Goal: Navigation & Orientation: Go to known website

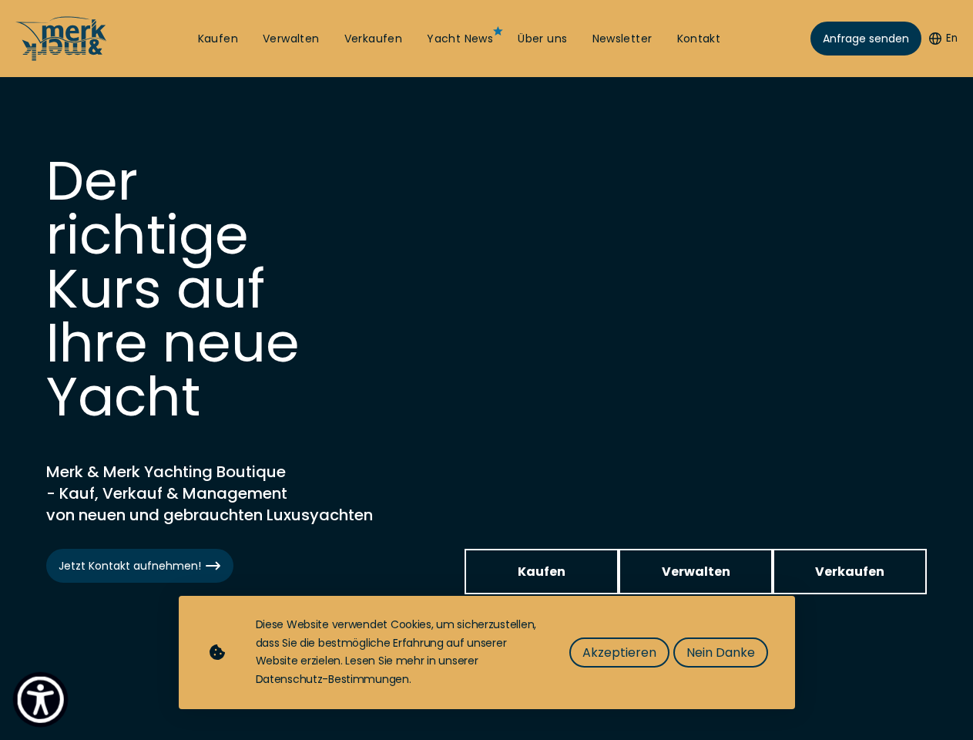
click at [40, 699] on img "Show Accessibility Preferences" at bounding box center [40, 699] width 47 height 47
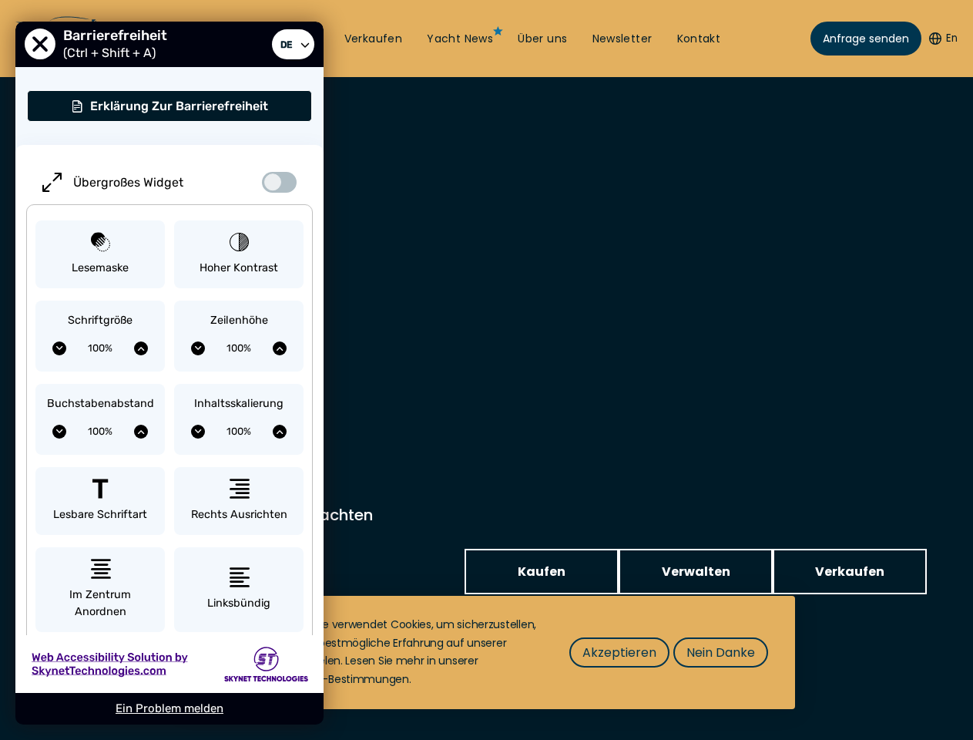
click at [941, 39] on button "En" at bounding box center [943, 38] width 29 height 15
click at [239, 385] on div "Inhaltsskalierung 100%" at bounding box center [238, 419] width 129 height 71
click at [619, 652] on span "Akzeptieren" at bounding box center [620, 652] width 74 height 19
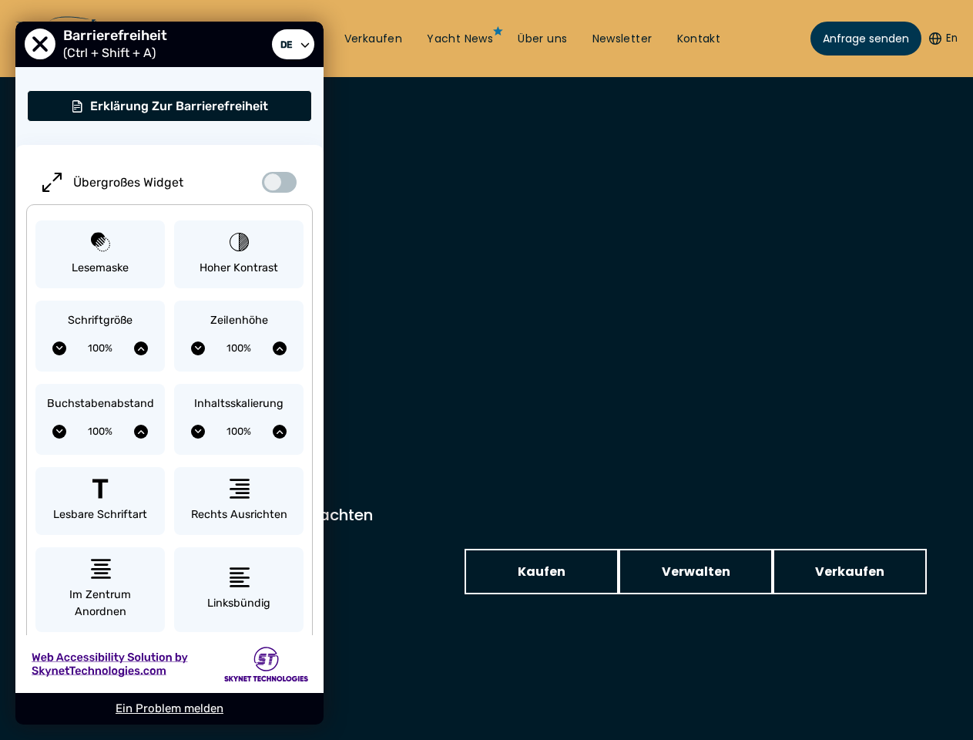
click at [720, 0] on div "Nach oben Kaufen Verwalten Verkaufen Yacht News Über uns Newsletter Kontakt Sen…" at bounding box center [486, 0] width 973 height 0
